Goal: Task Accomplishment & Management: Use online tool/utility

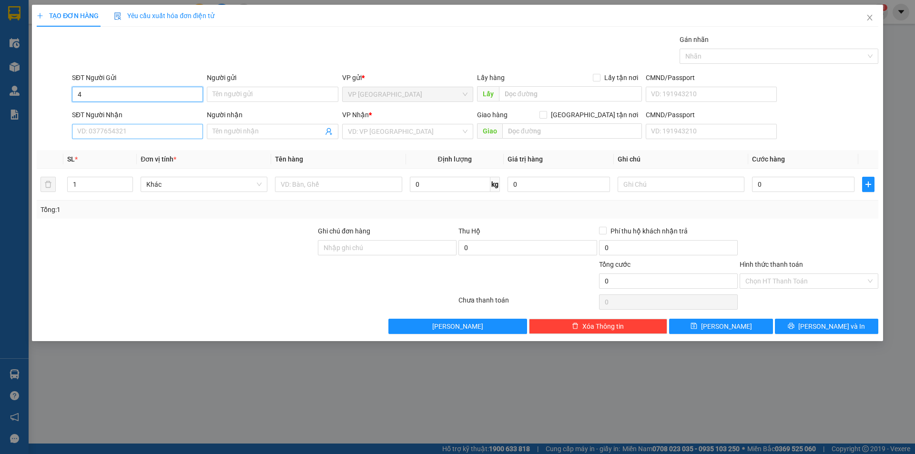
type input "4"
click at [107, 132] on input "SĐT Người Nhận" at bounding box center [137, 131] width 131 height 15
click at [97, 147] on div "0912352432" at bounding box center [138, 150] width 120 height 10
type input "0912352432"
type input "eakao"
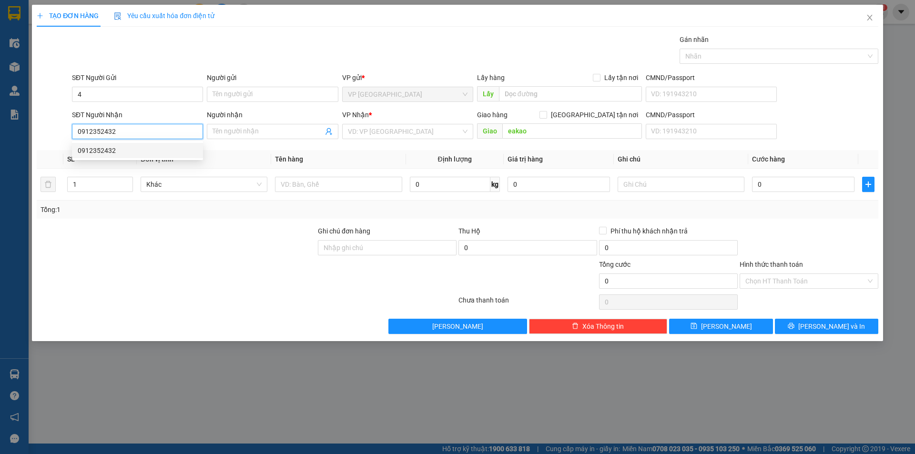
type input "100.000"
type input "0912352432"
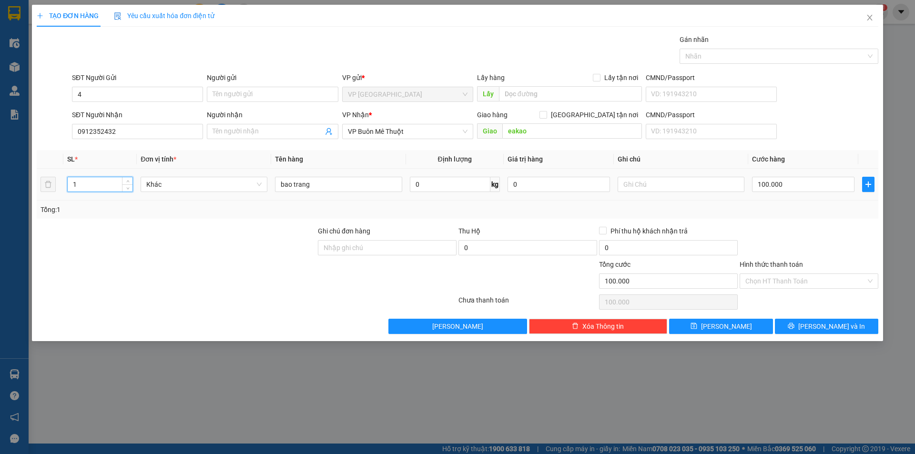
click at [107, 184] on input "1" at bounding box center [100, 184] width 65 height 14
click at [771, 179] on input "100.000" at bounding box center [803, 184] width 102 height 15
type input "0"
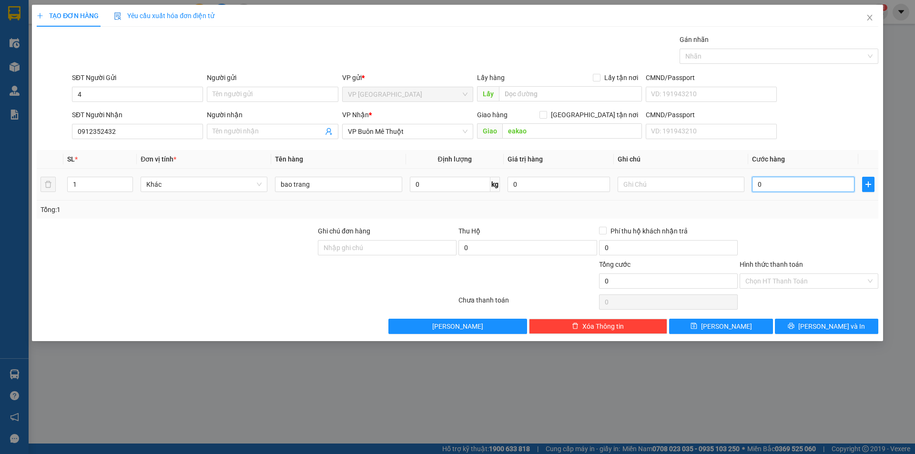
type input "1"
type input "01"
type input "10"
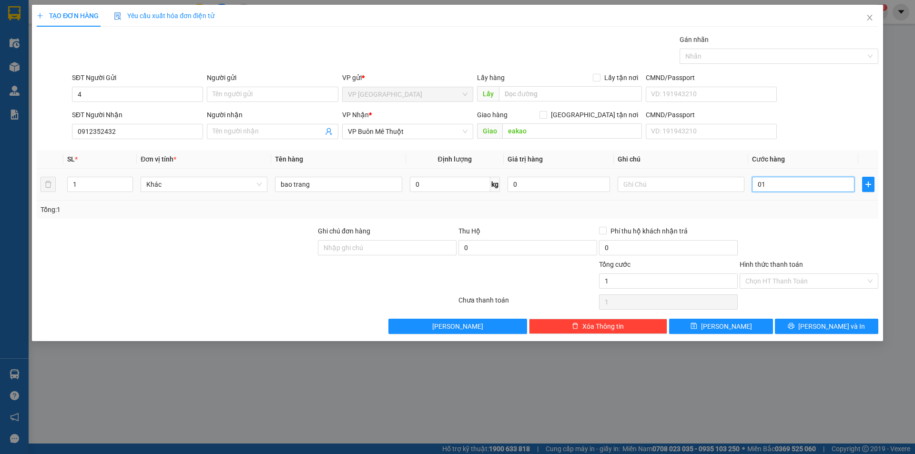
type input "010"
type input "100"
type input "0.100"
type input "100.000"
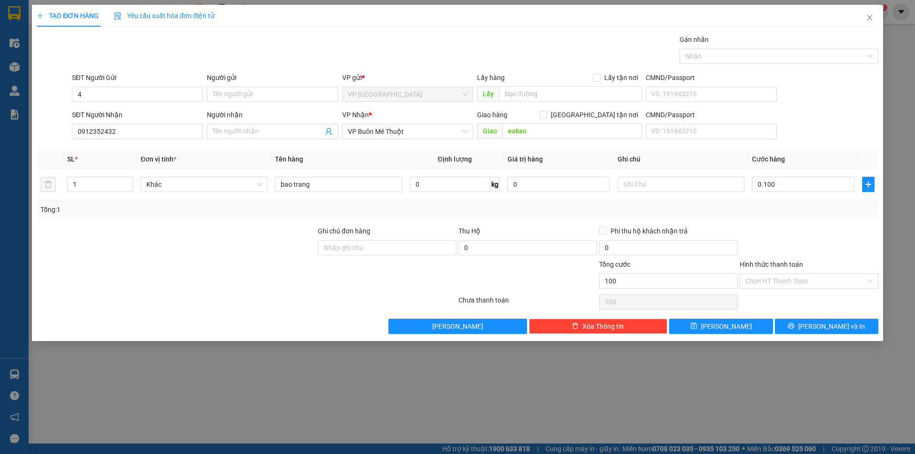
type input "100.000"
click at [767, 209] on div "Tổng: 1" at bounding box center [458, 209] width 834 height 10
click at [728, 322] on span "Lưu" at bounding box center [726, 326] width 51 height 10
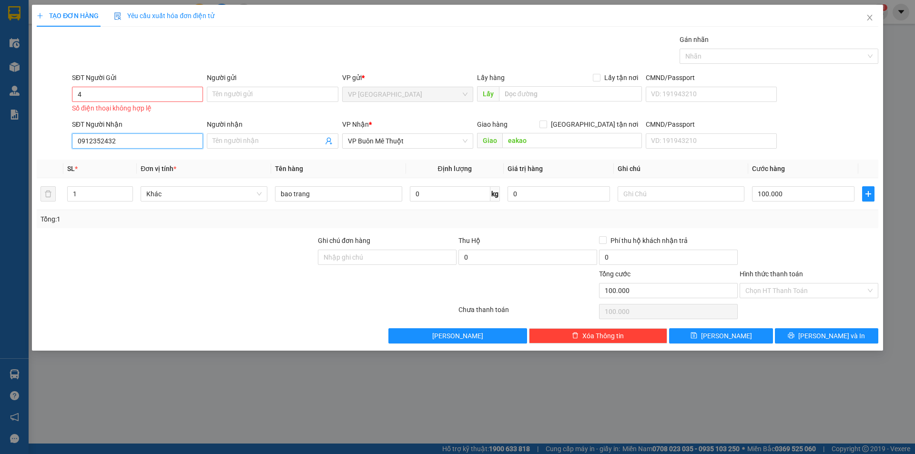
click at [132, 135] on input "0912352432" at bounding box center [137, 140] width 131 height 15
click at [126, 94] on input "4" at bounding box center [137, 94] width 131 height 15
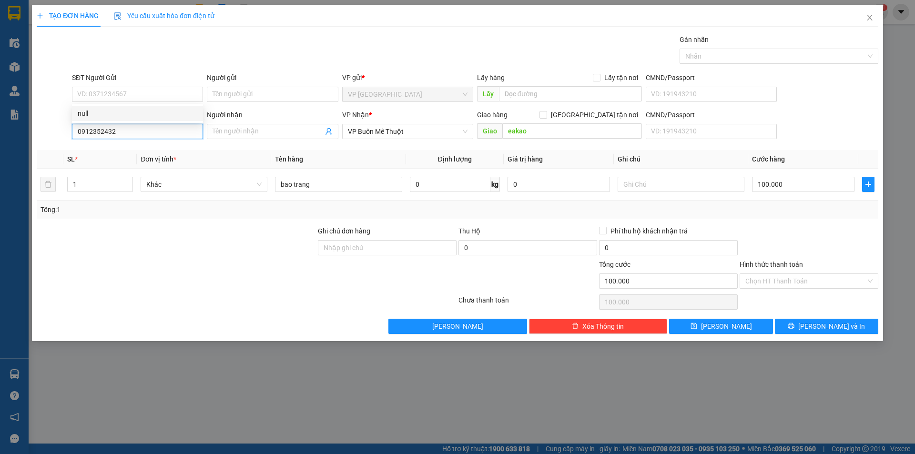
click at [132, 127] on input "0912352432" at bounding box center [137, 131] width 131 height 15
click at [116, 155] on div "0912352432" at bounding box center [138, 150] width 120 height 10
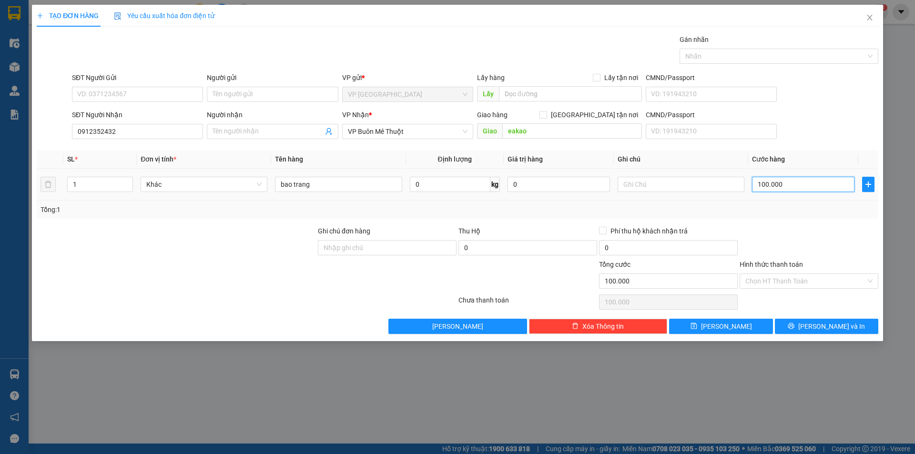
click at [768, 184] on input "100.000" at bounding box center [803, 184] width 102 height 15
type input "1"
type input "10"
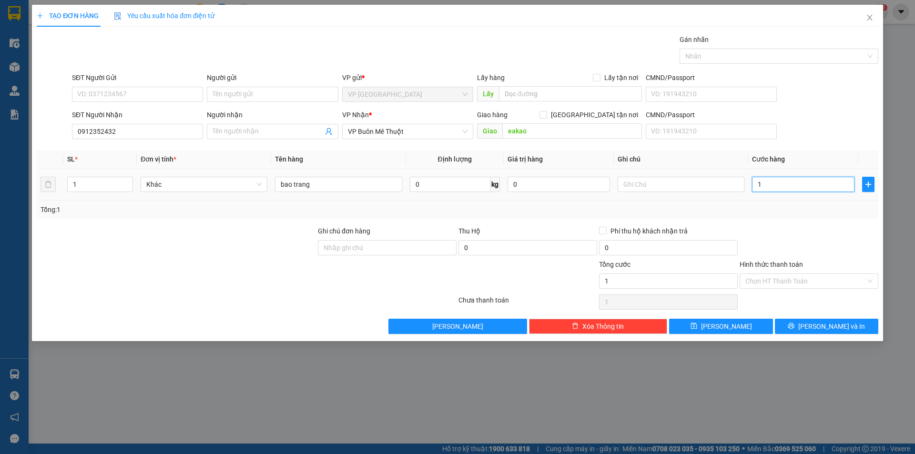
type input "10"
type input "100"
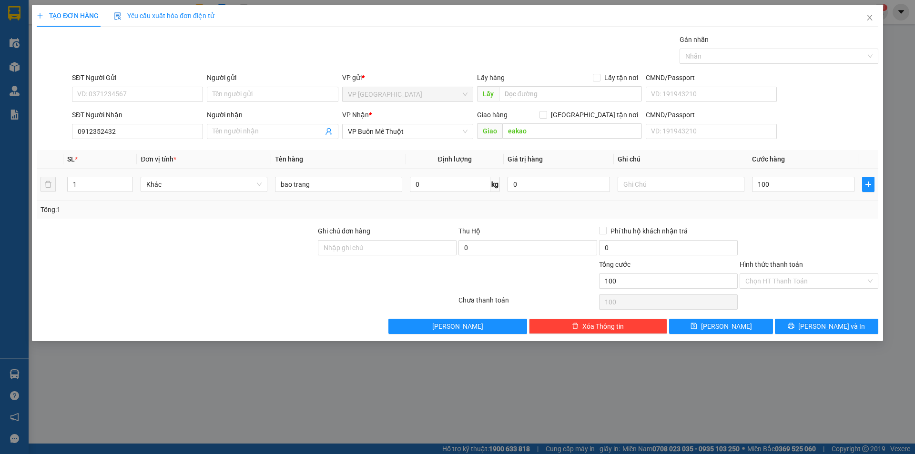
type input "100.000"
click at [750, 206] on div "Tổng: 1" at bounding box center [458, 209] width 834 height 10
click at [743, 328] on button "Lưu" at bounding box center [720, 326] width 103 height 15
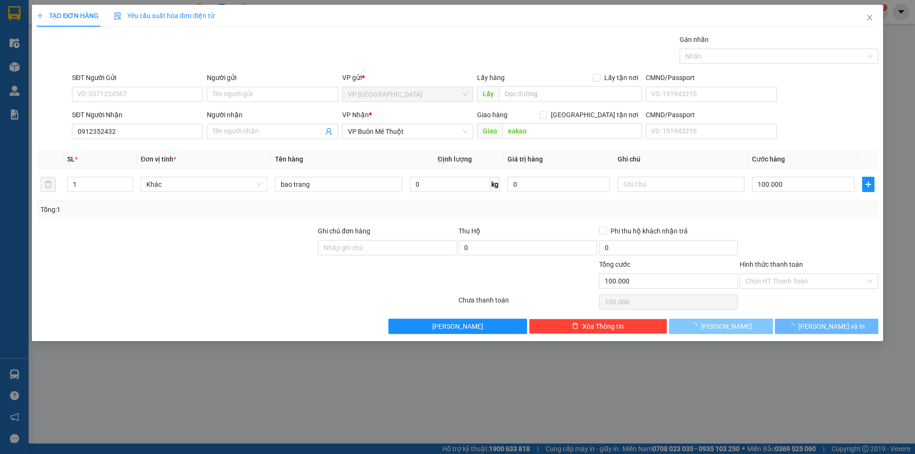
type input "0"
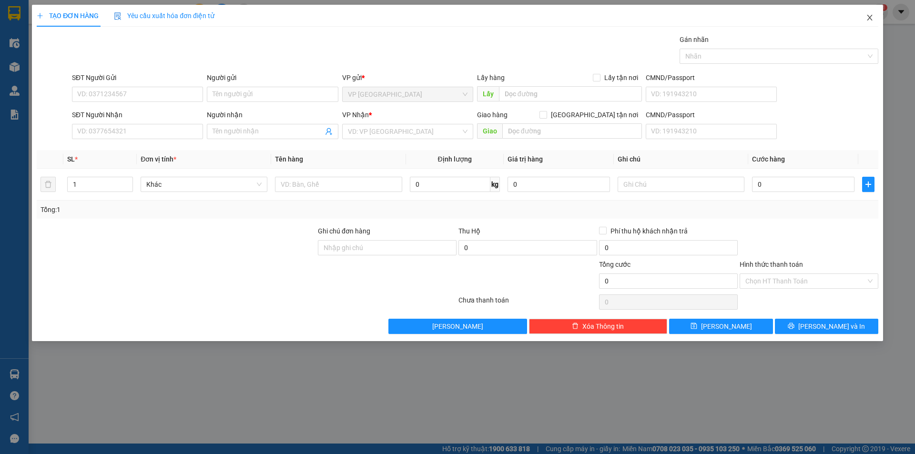
click at [869, 17] on icon "close" at bounding box center [869, 18] width 5 height 6
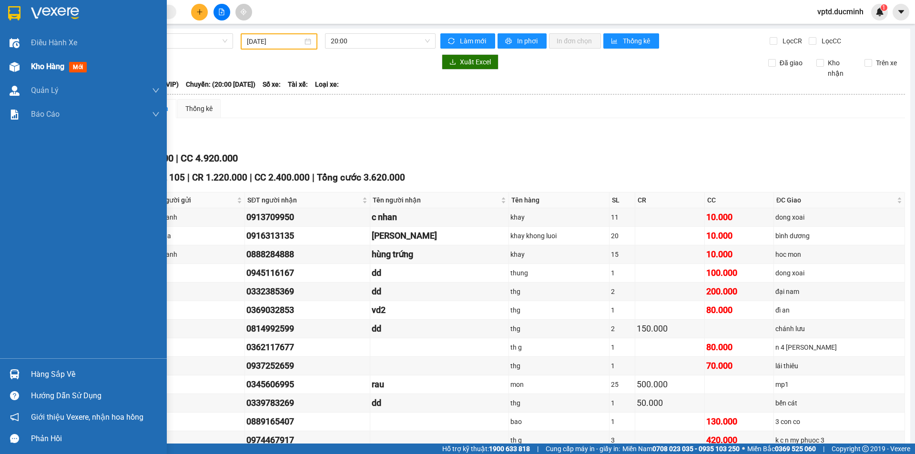
click at [41, 63] on span "Kho hàng" at bounding box center [47, 66] width 33 height 9
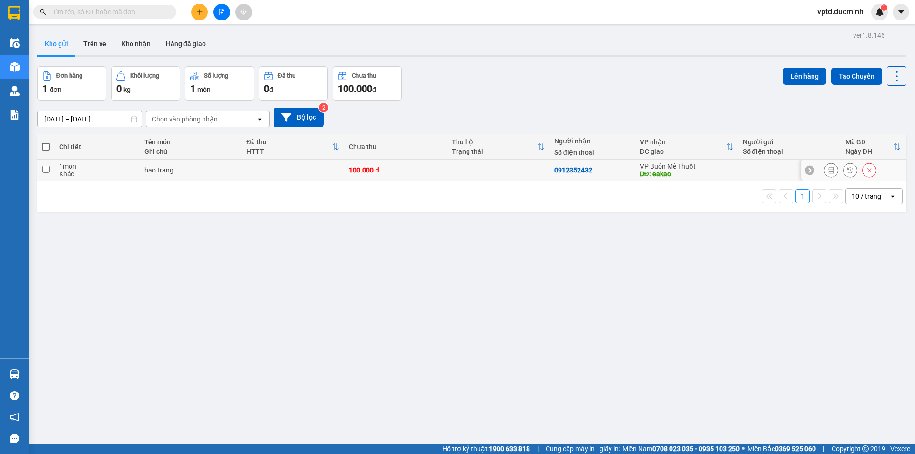
click at [47, 170] on input "checkbox" at bounding box center [45, 169] width 7 height 7
checkbox input "true"
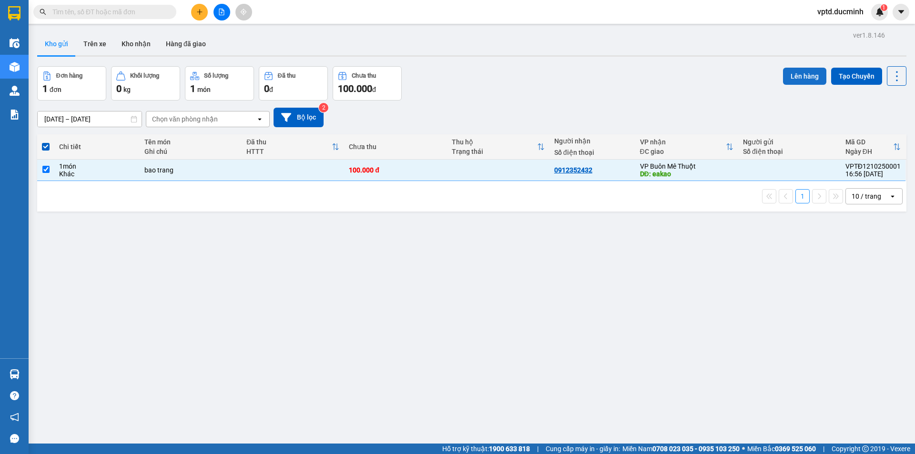
click at [787, 73] on button "Lên hàng" at bounding box center [804, 76] width 43 height 17
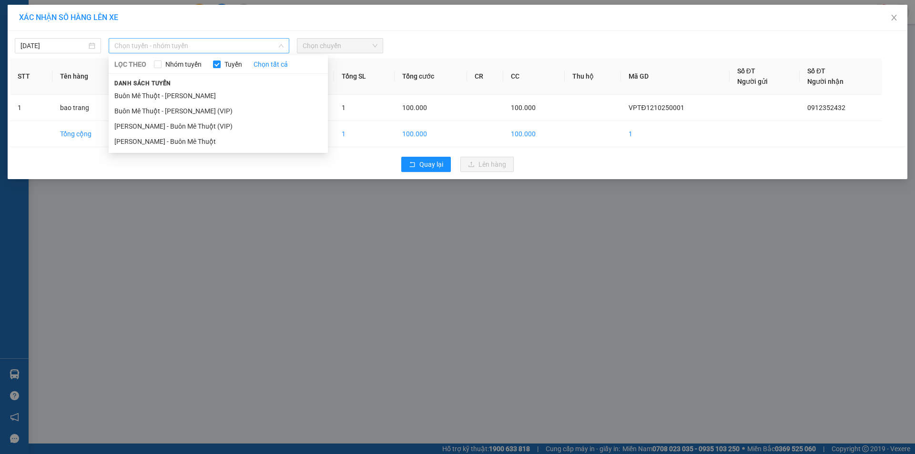
click at [195, 42] on span "Chọn tuyến - nhóm tuyến" at bounding box center [198, 46] width 169 height 14
click at [172, 136] on li "[PERSON_NAME] - Buôn Mê Thuột" at bounding box center [218, 141] width 219 height 15
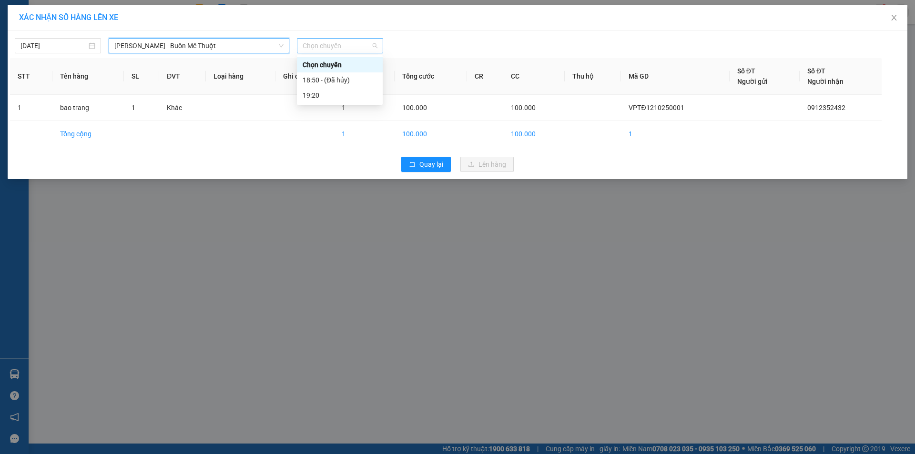
click at [347, 46] on span "Chọn chuyến" at bounding box center [340, 46] width 75 height 14
click at [315, 93] on div "19:20" at bounding box center [340, 95] width 74 height 10
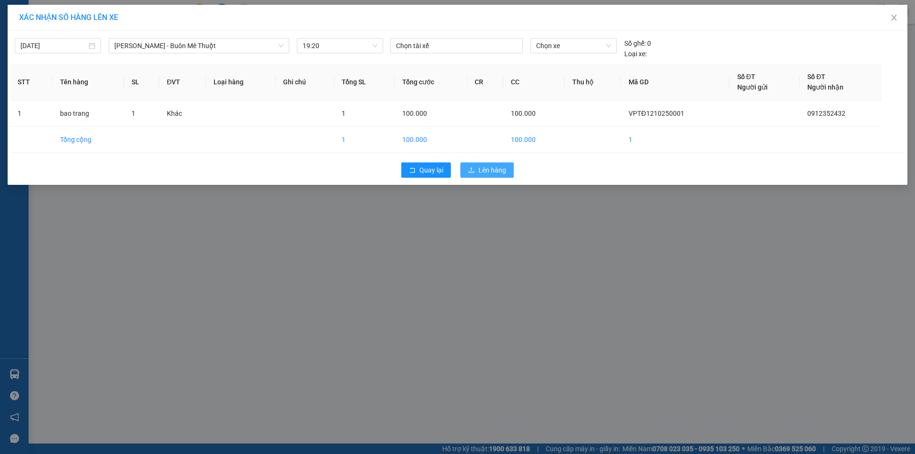
click at [474, 166] on button "Lên hàng" at bounding box center [486, 170] width 53 height 15
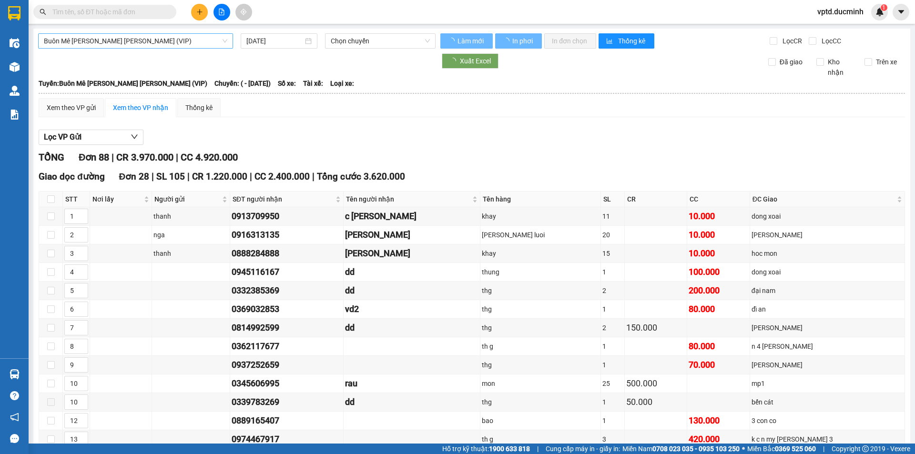
type input "[DATE]"
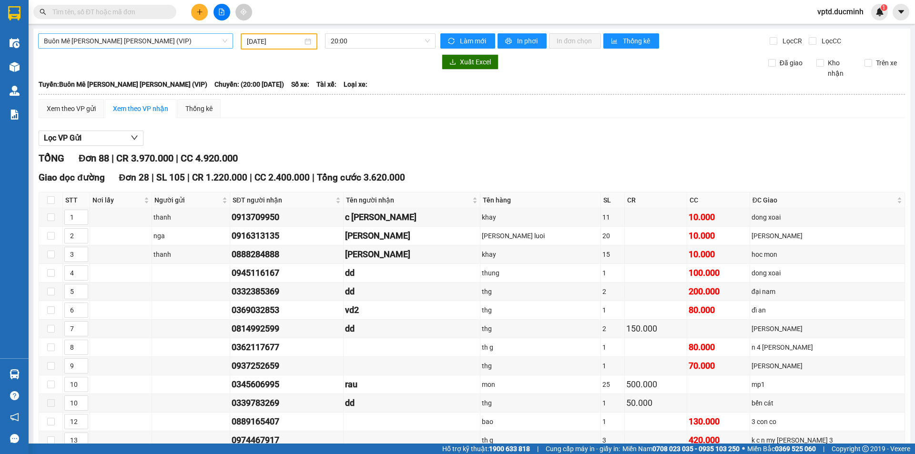
click at [132, 39] on span "Buôn Mê [PERSON_NAME] [PERSON_NAME] (VIP)" at bounding box center [136, 41] width 184 height 14
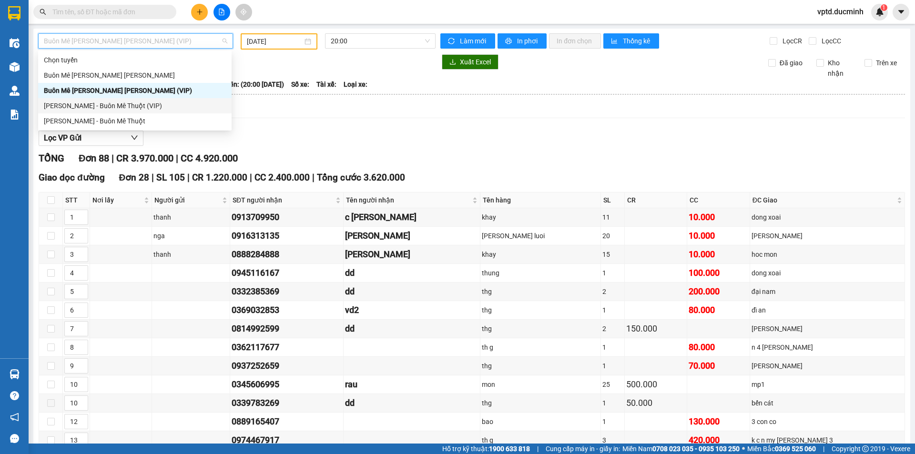
click at [97, 107] on div "[PERSON_NAME] - Buôn Mê Thuột (VIP)" at bounding box center [135, 106] width 182 height 10
type input "[DATE]"
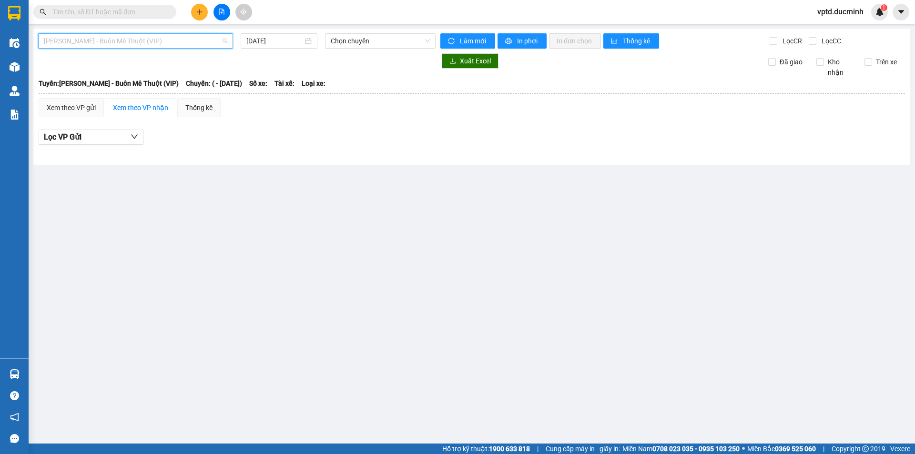
click at [174, 43] on span "[PERSON_NAME] - Buôn Mê Thuột (VIP)" at bounding box center [136, 41] width 184 height 14
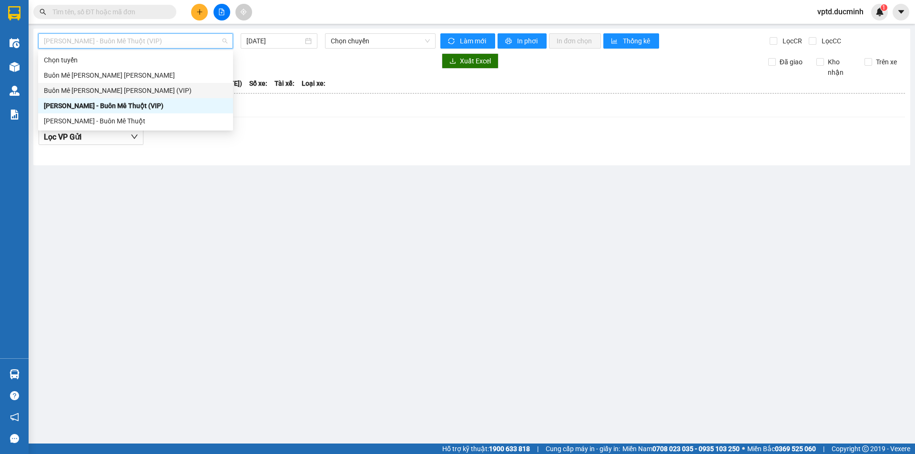
click at [135, 86] on div "Buôn Mê [PERSON_NAME] [PERSON_NAME] (VIP)" at bounding box center [136, 90] width 184 height 10
type input "[DATE]"
